Goal: Task Accomplishment & Management: Use online tool/utility

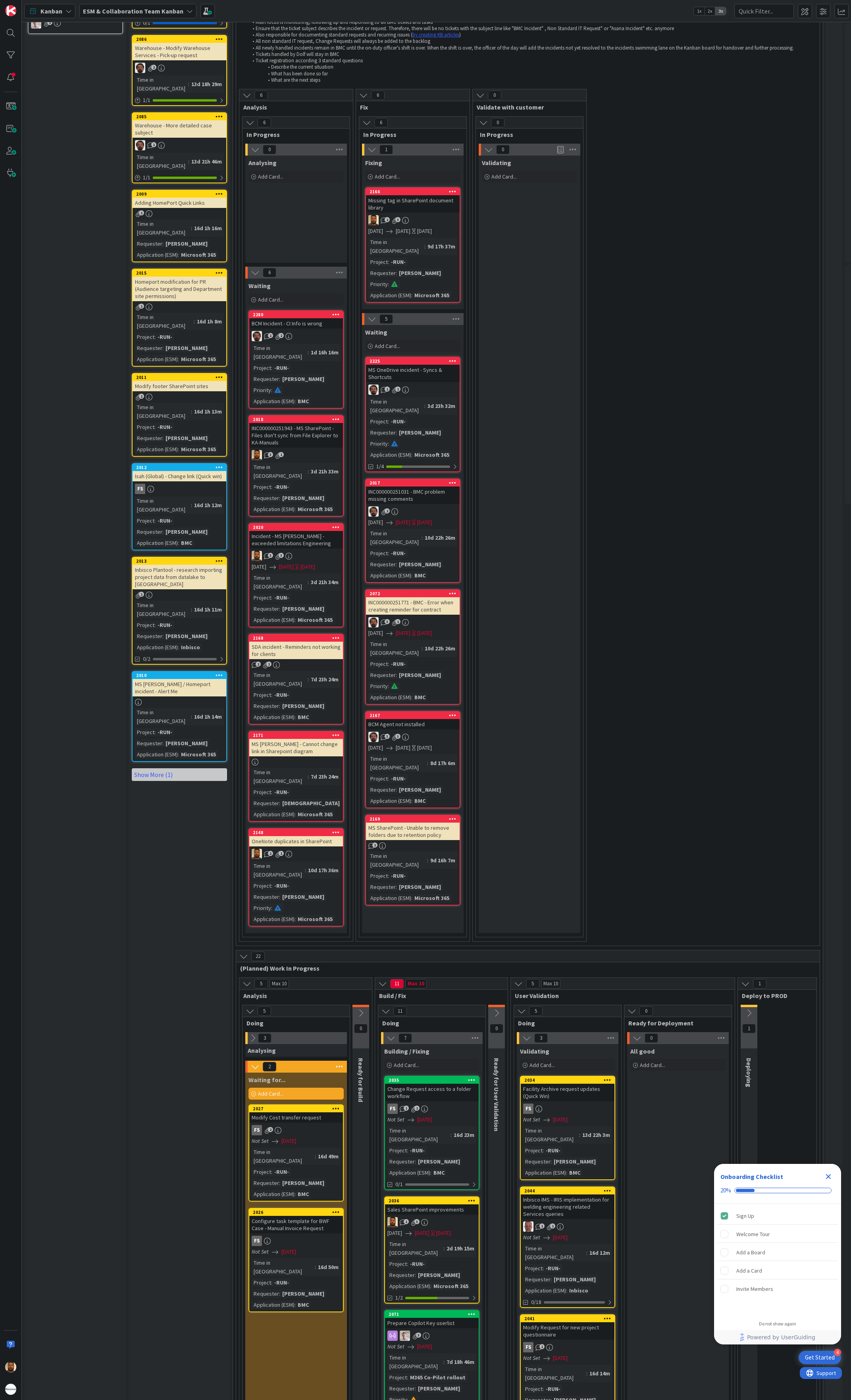
scroll to position [159, 0]
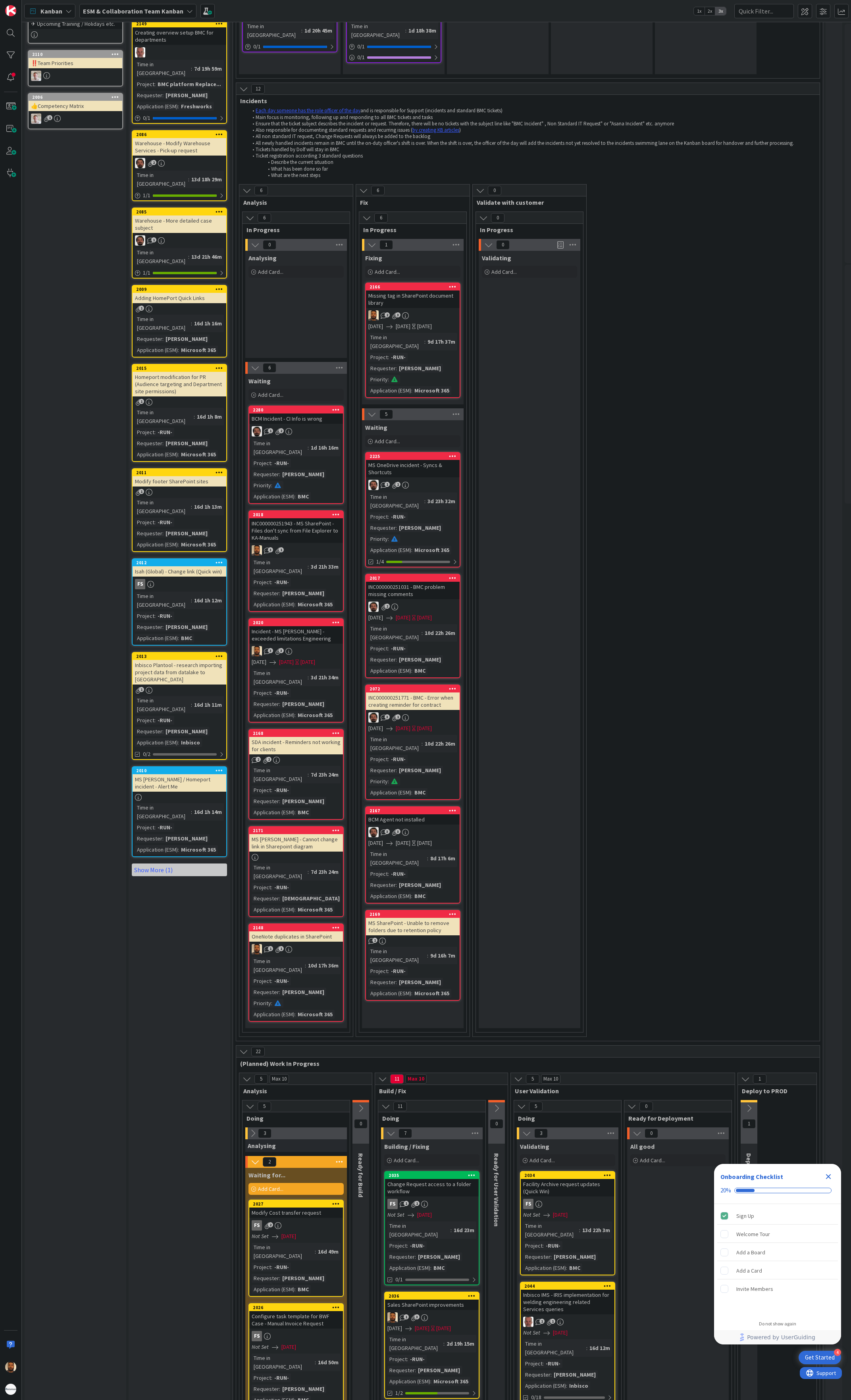
click at [318, 511] on div "3 3" at bounding box center [296, 651] width 94 height 10
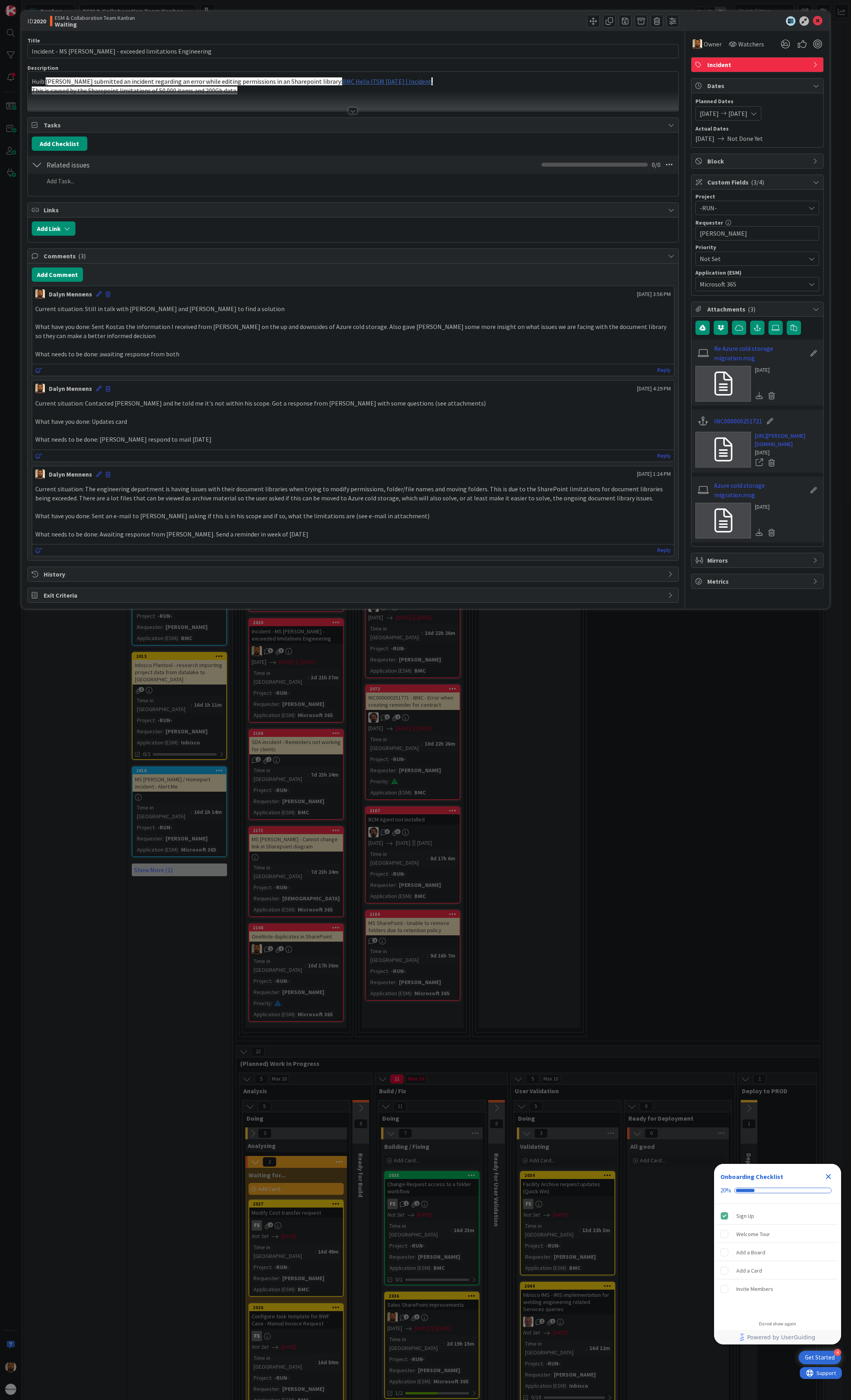
click at [754, 110] on div "[DATE] [DATE]" at bounding box center [728, 114] width 66 height 14
click at [725, 210] on td "20" at bounding box center [728, 212] width 15 height 15
type input "[DATE]"
click at [725, 210] on td "20" at bounding box center [728, 212] width 15 height 15
type input "[DATE]"
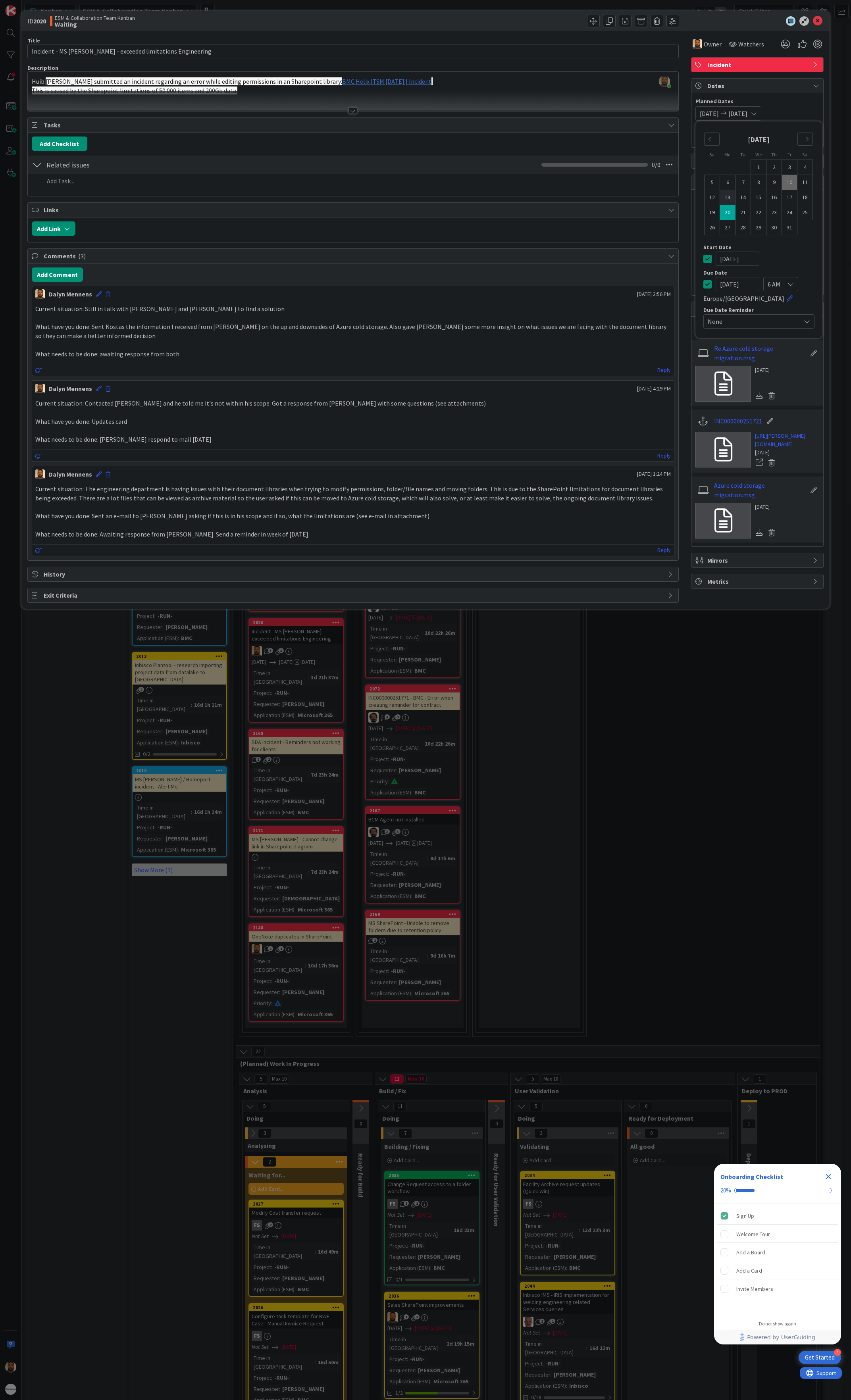
click at [724, 200] on td "13" at bounding box center [728, 198] width 15 height 15
type input "[DATE]"
click at [724, 200] on td "13" at bounding box center [728, 198] width 15 height 15
type input "[DATE]"
click at [355, 112] on div at bounding box center [353, 111] width 9 height 7
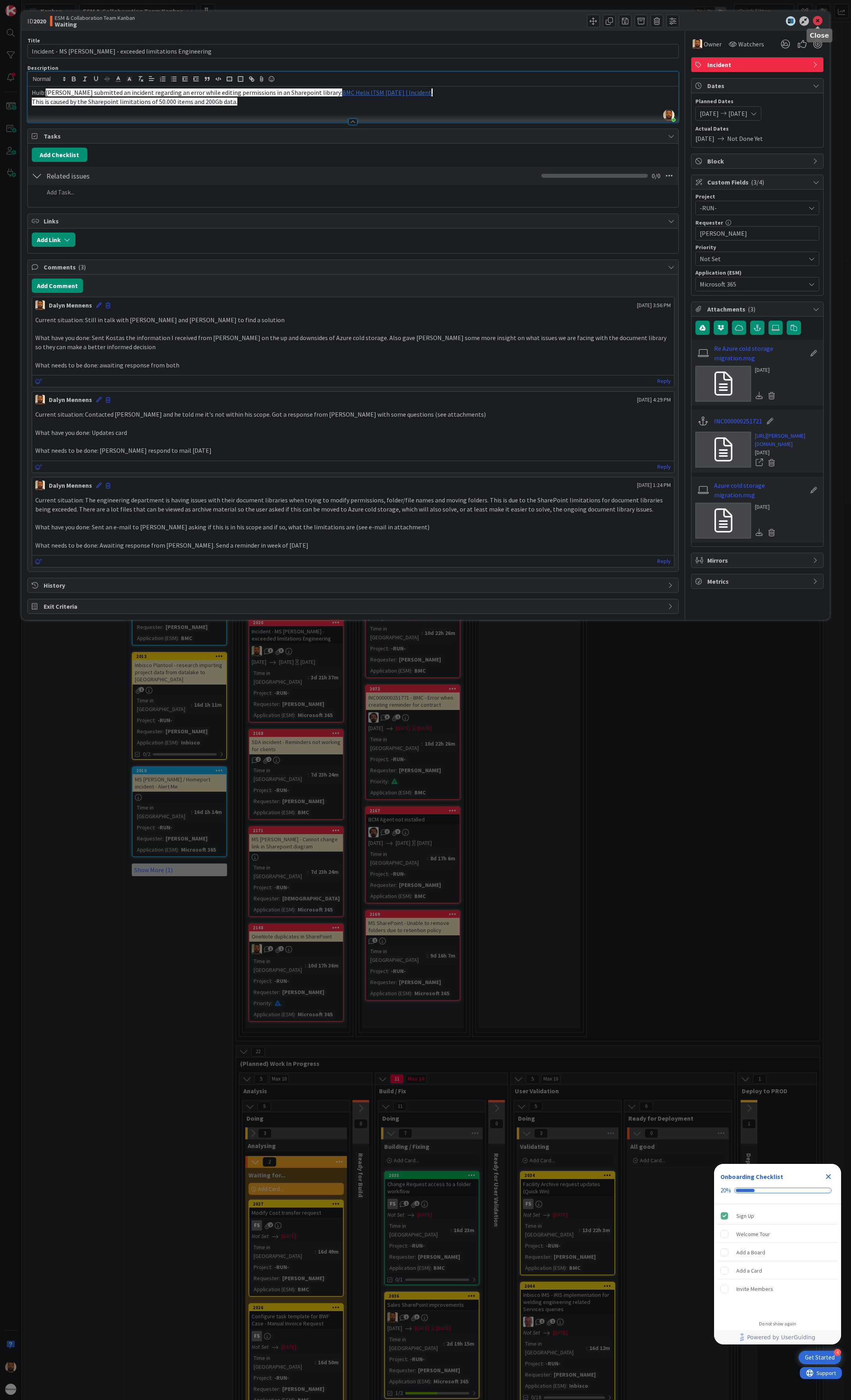
click at [819, 21] on icon at bounding box center [818, 21] width 10 height 10
